Goal: Information Seeking & Learning: Learn about a topic

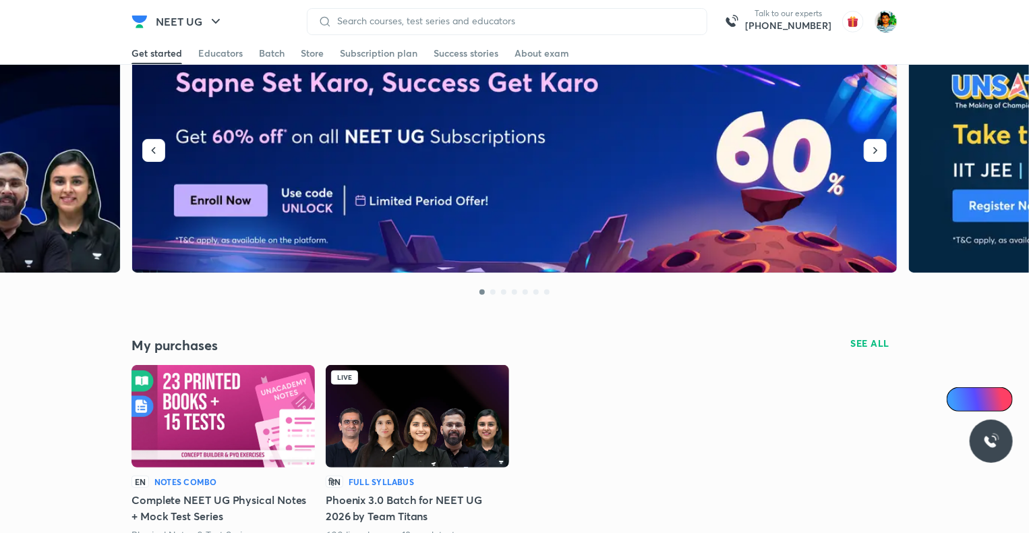
scroll to position [167, 0]
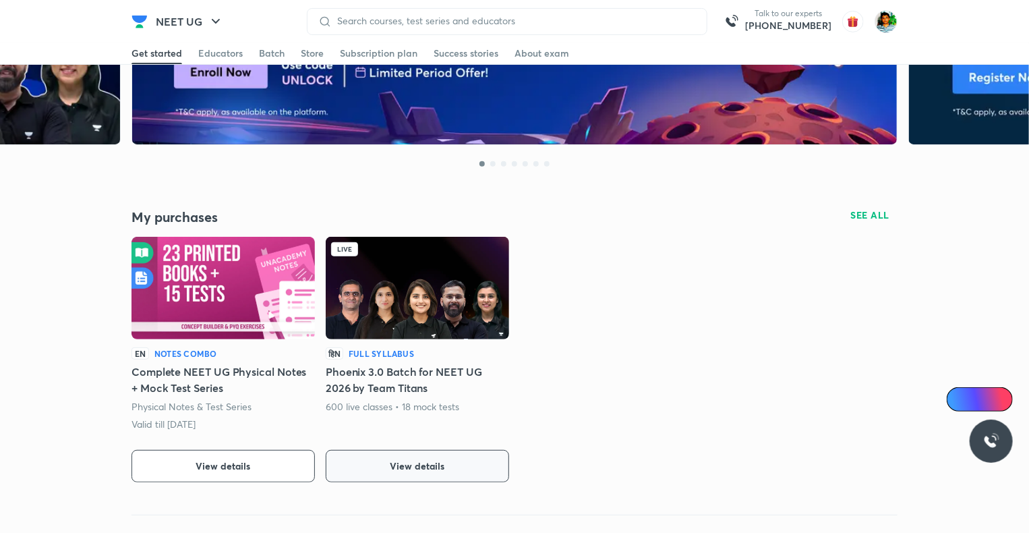
click at [429, 456] on button "View details" at bounding box center [417, 466] width 183 height 32
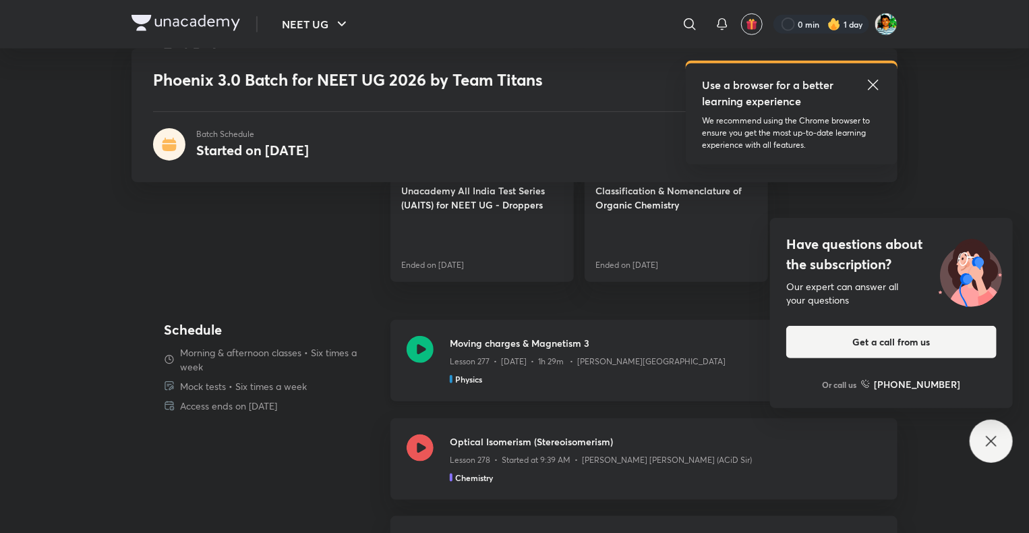
scroll to position [531, 0]
click at [982, 451] on div "Have questions about the subscription? Our expert can answer all your questions…" at bounding box center [991, 441] width 43 height 43
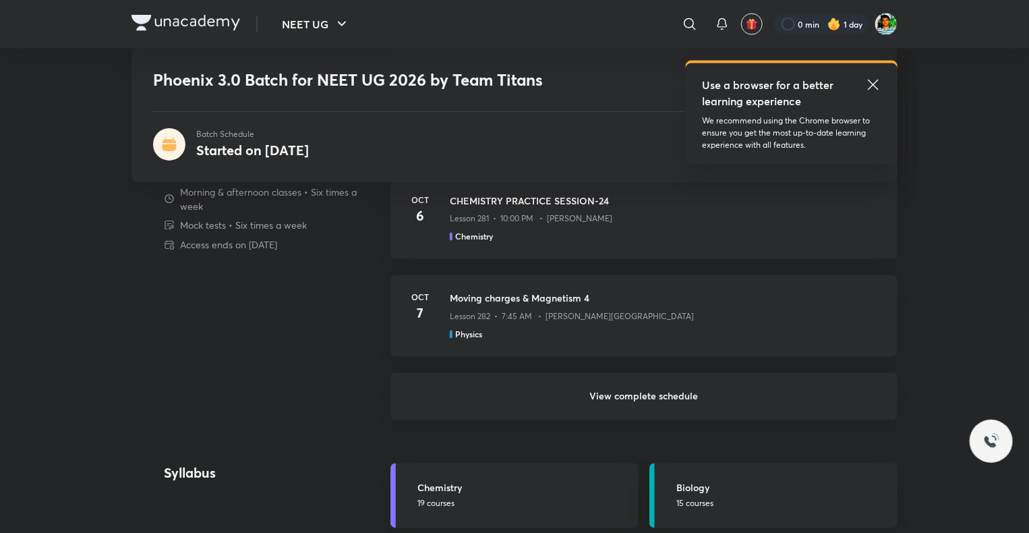
scroll to position [1041, 0]
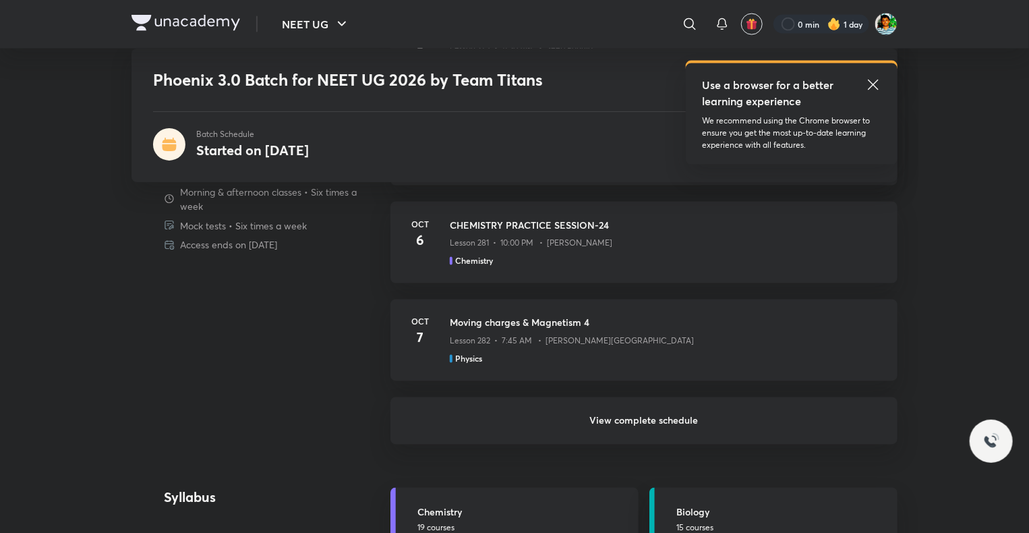
click at [759, 424] on h6 "View complete schedule" at bounding box center [644, 420] width 507 height 47
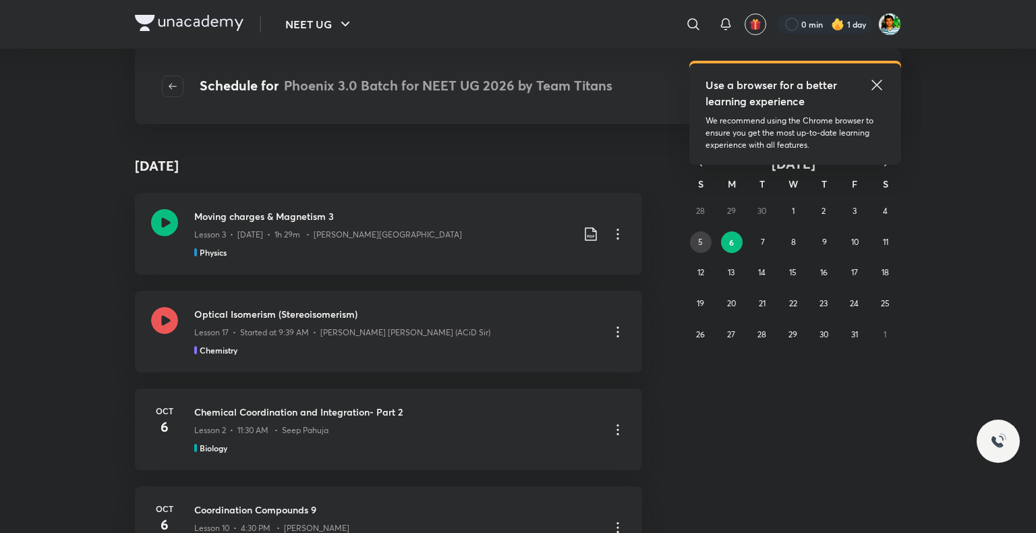
click at [696, 241] on button "5" at bounding box center [701, 242] width 22 height 22
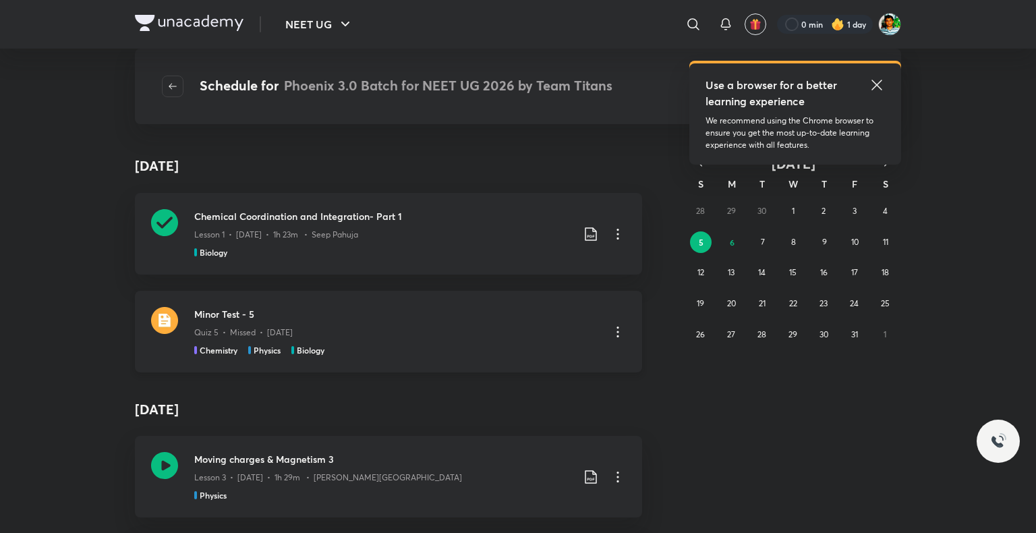
click at [494, 326] on div "Quiz 5 • Missed • [DATE]" at bounding box center [396, 330] width 405 height 18
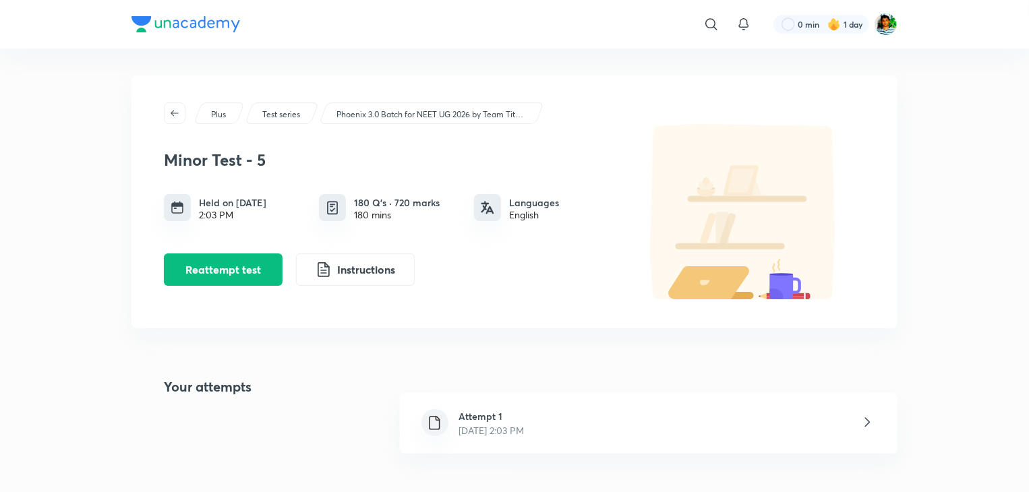
click at [606, 396] on div "Attempt 1 Oct 5, 2025, 2:03 PM" at bounding box center [649, 423] width 498 height 61
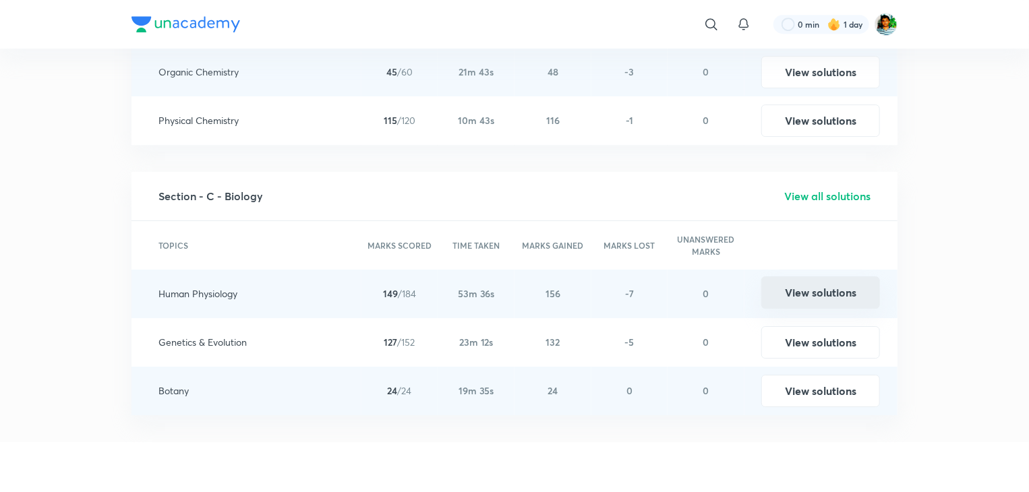
scroll to position [2204, 0]
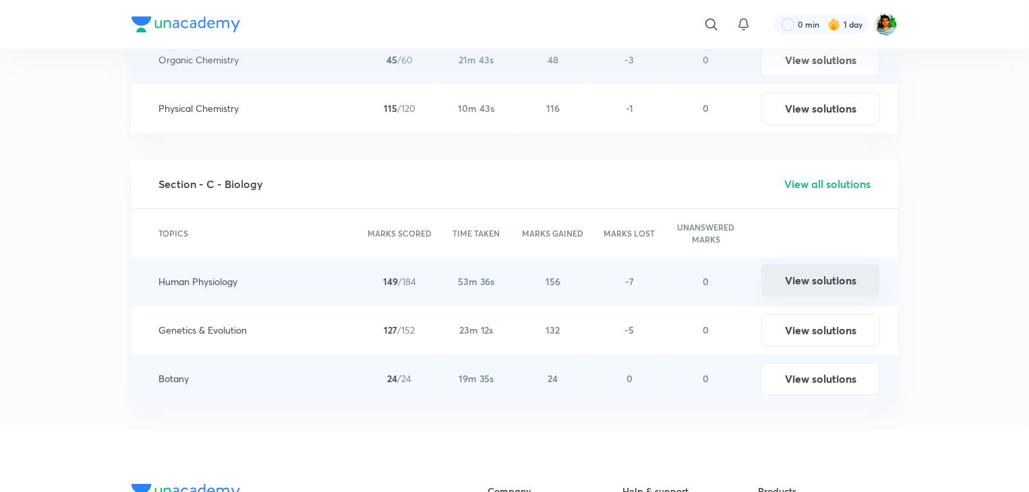
click at [798, 280] on button "View solutions" at bounding box center [820, 280] width 119 height 32
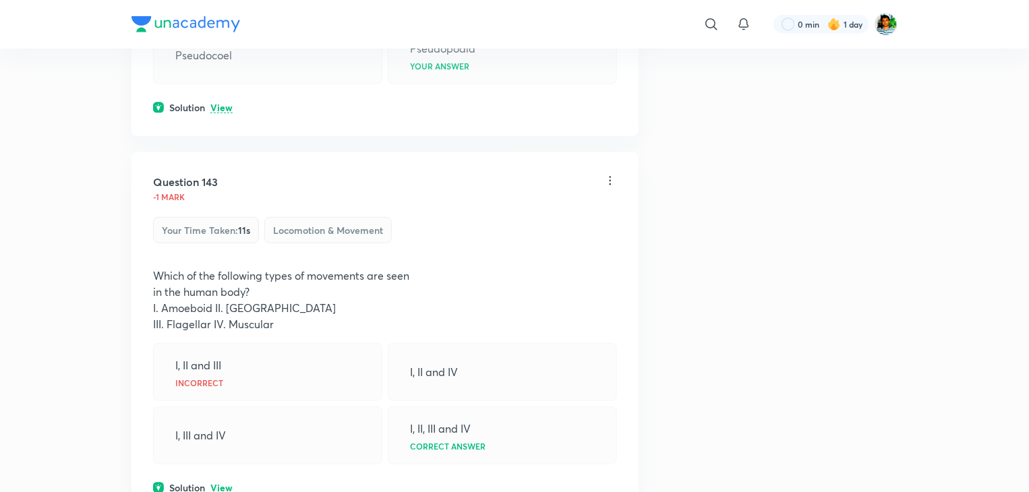
scroll to position [2864, 0]
